Goal: Check status

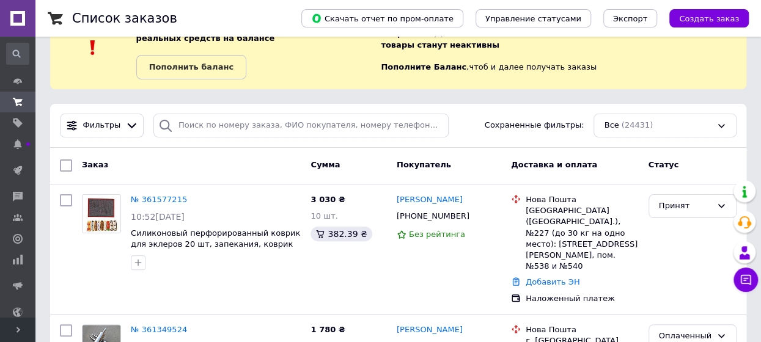
scroll to position [61, 0]
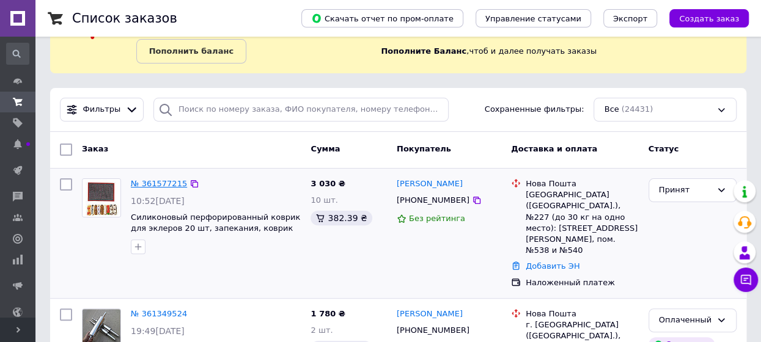
click at [165, 185] on link "№ 361577215" at bounding box center [159, 183] width 56 height 9
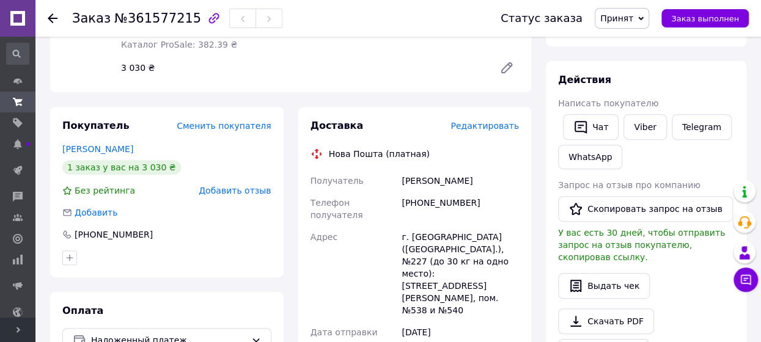
scroll to position [245, 0]
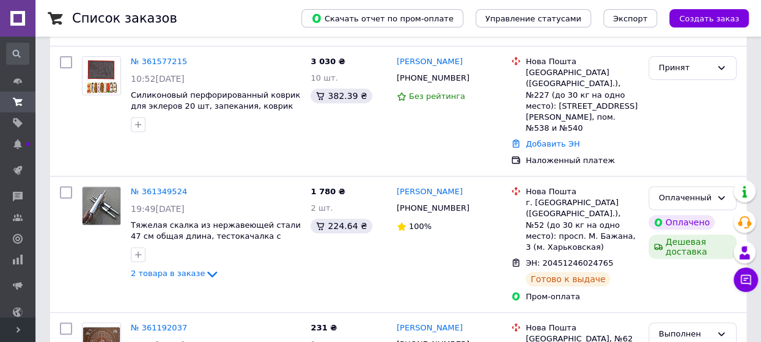
scroll to position [245, 0]
